Goal: Book appointment/travel/reservation

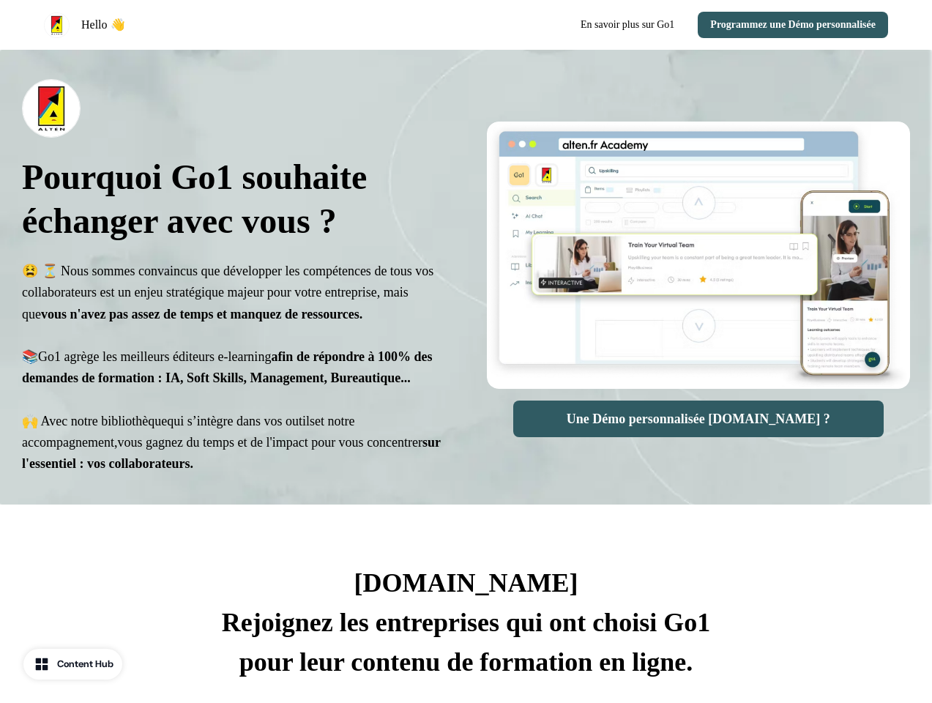
select select "**"
click at [466, 25] on div "Hello 👋 En savoir plus sur Go1 Programmez une Démo personnalisée" at bounding box center [466, 25] width 932 height 50
click at [252, 25] on div "Hello 👋" at bounding box center [252, 25] width 417 height 26
click at [680, 25] on div "En savoir plus sur Go1 Programmez une Démo personnalisée" at bounding box center [680, 25] width 417 height 26
click at [786, 25] on button "Programmez une Démo personnalisée" at bounding box center [793, 25] width 190 height 26
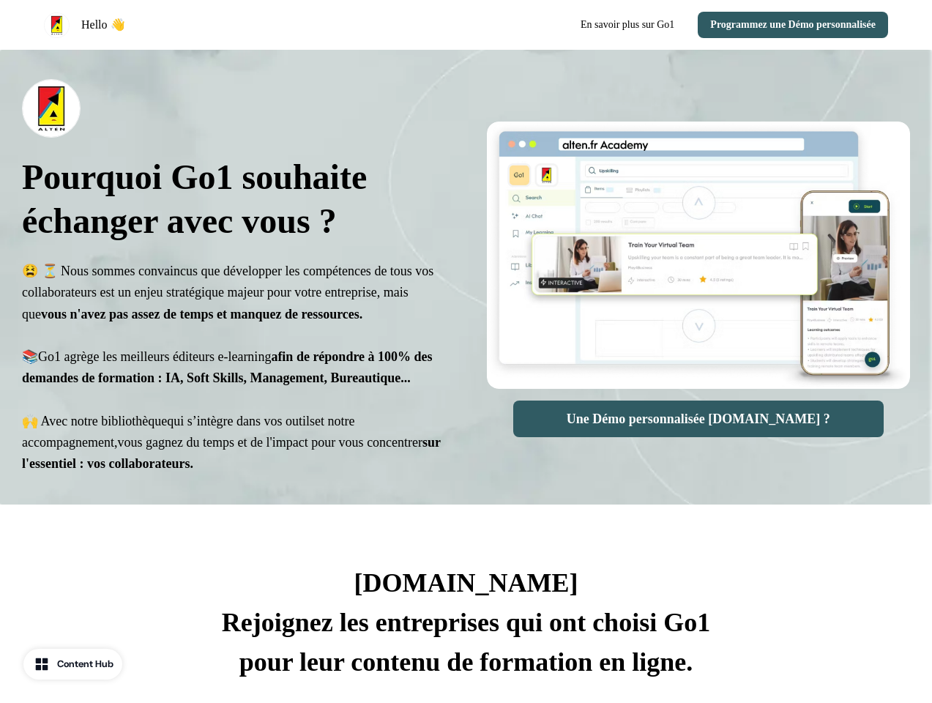
click at [466, 298] on div "Pourquoi Go1 souhaite échanger avec vous ? 😫 ⏳ Nous sommes convaincus que dével…" at bounding box center [466, 277] width 932 height 455
click at [234, 298] on span "😫 ⏳ Nous sommes convaincus que développer les compétences de tous vos collabora…" at bounding box center [227, 293] width 411 height 58
click at [234, 108] on div at bounding box center [234, 108] width 424 height 59
click at [698, 298] on img at bounding box center [699, 255] width 424 height 267
click at [698, 97] on div at bounding box center [699, 97] width 424 height 37
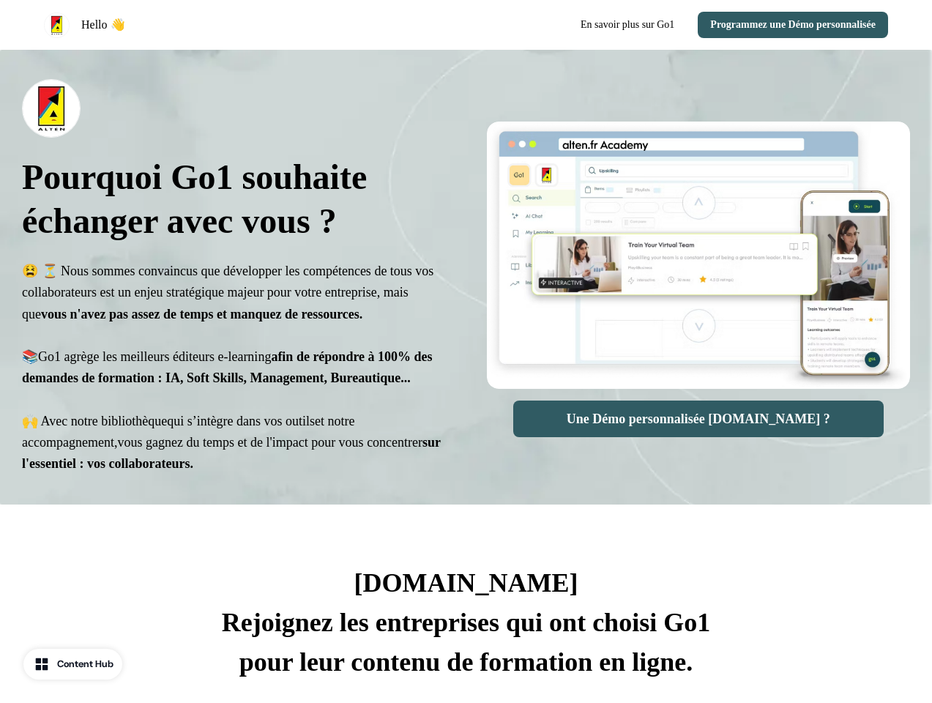
click at [698, 419] on button "Une Démo personnalisée [DOMAIN_NAME] ?" at bounding box center [698, 418] width 370 height 37
